Goal: Find specific page/section: Find specific page/section

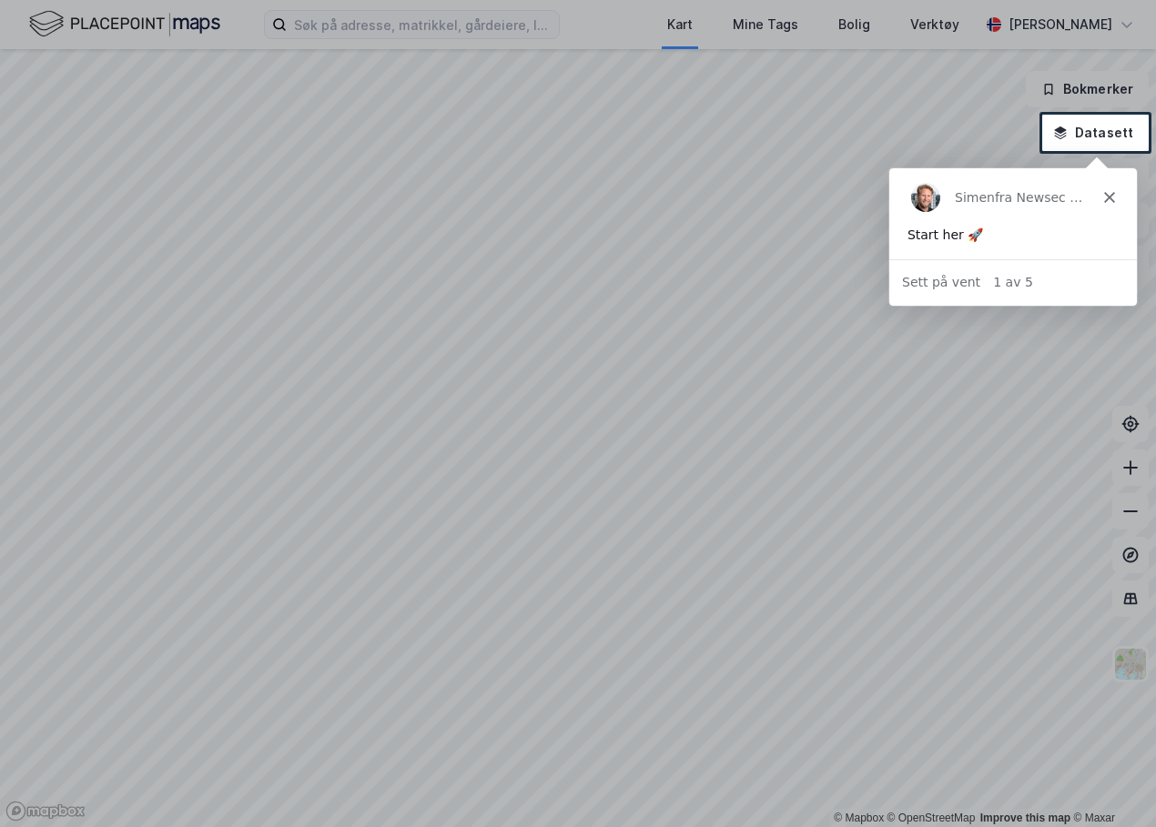
click at [1113, 200] on polygon "Lukk" at bounding box center [1108, 196] width 11 height 11
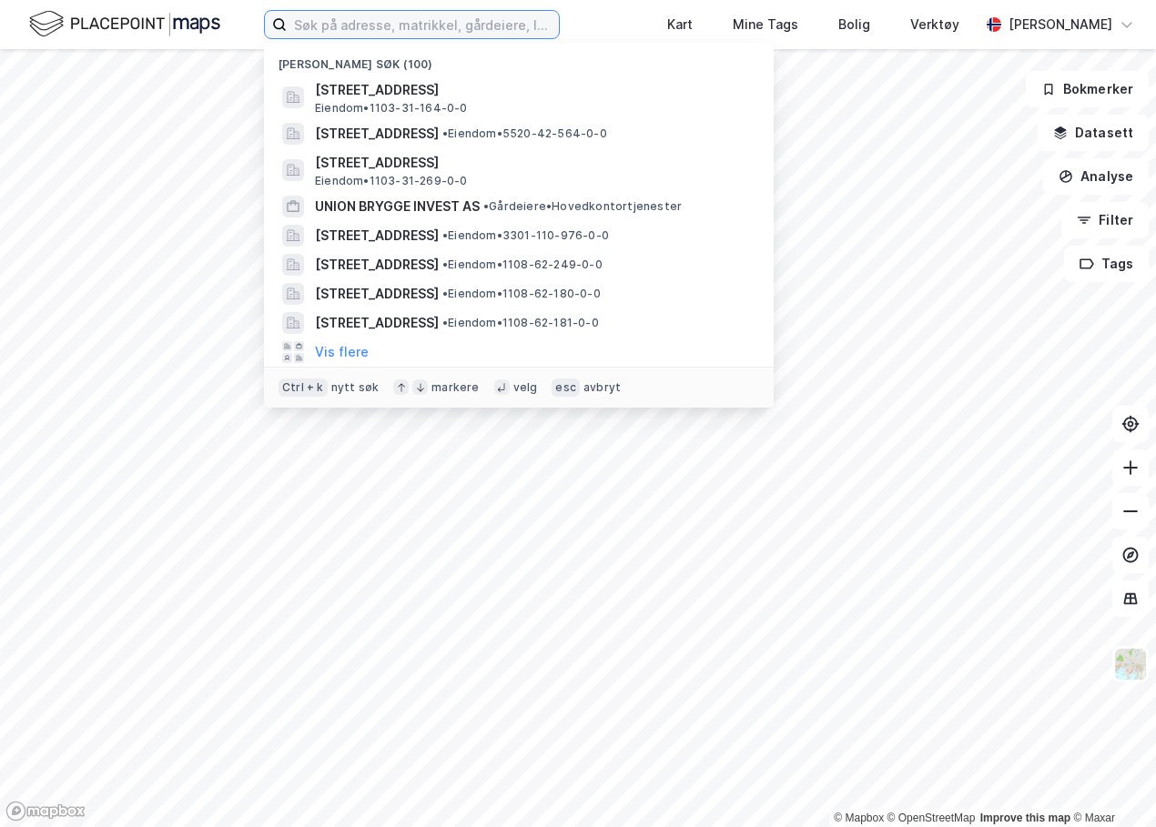
click at [319, 31] on input at bounding box center [423, 24] width 272 height 27
click at [319, 34] on input at bounding box center [423, 24] width 272 height 27
click at [317, 30] on input at bounding box center [423, 24] width 272 height 27
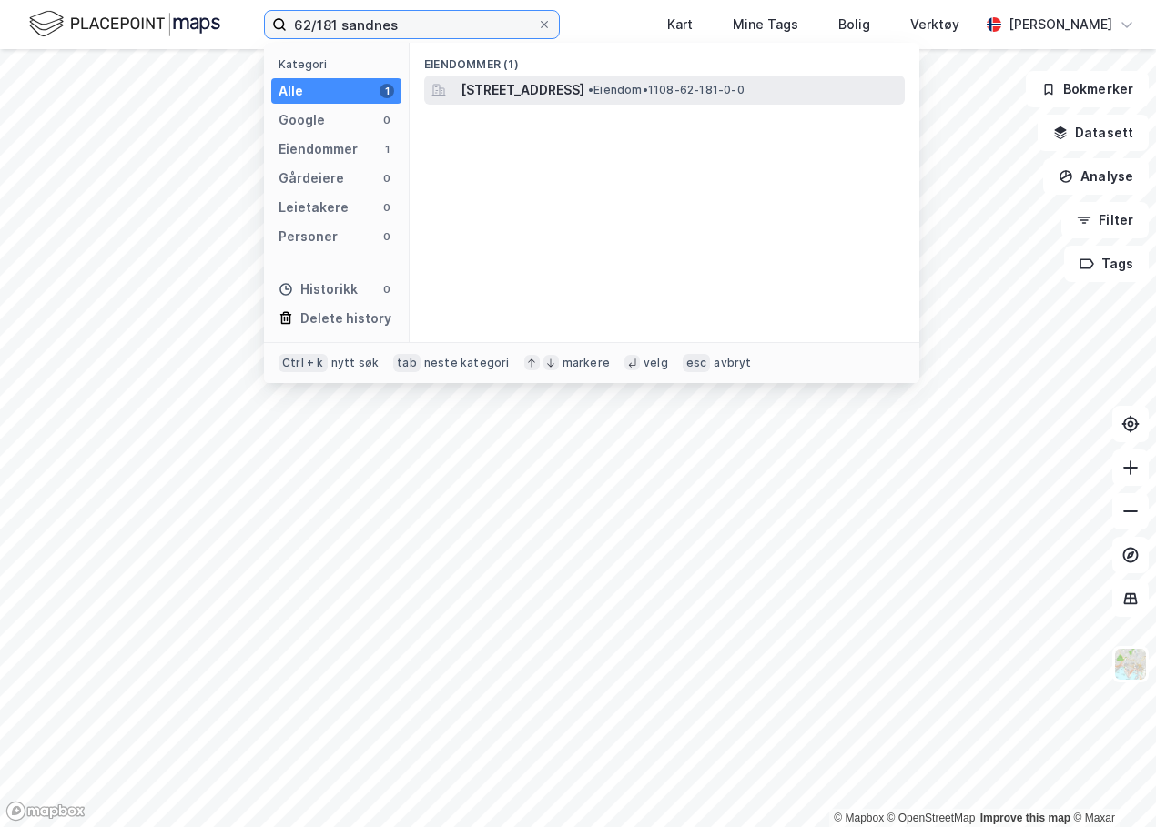
type input "62/181 sandnes"
click at [500, 84] on span "[STREET_ADDRESS]" at bounding box center [523, 90] width 124 height 22
